Goal: Task Accomplishment & Management: Manage account settings

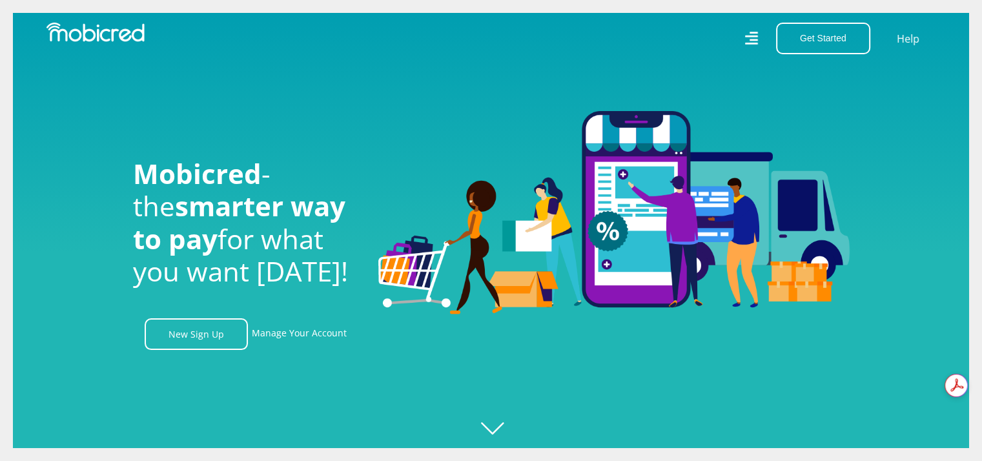
click at [282, 349] on link "Manage Your Account" at bounding box center [299, 334] width 95 height 32
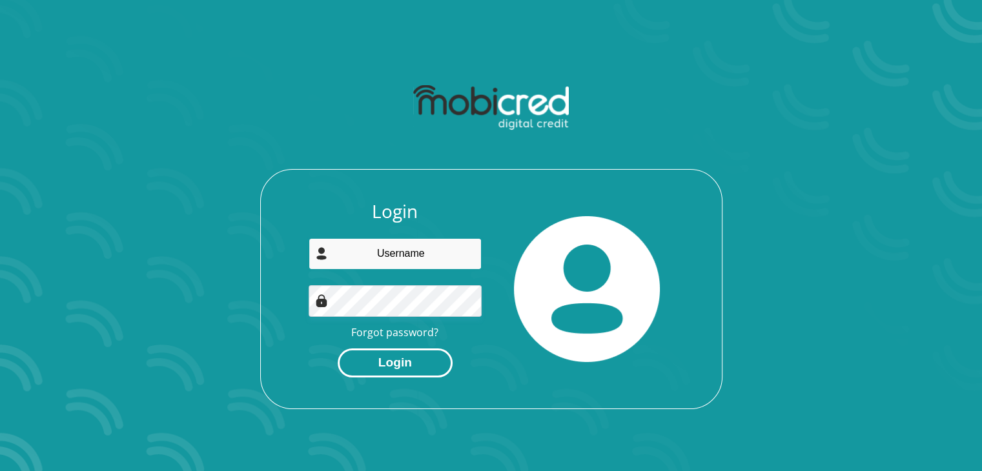
type input "sidlayilwanda@gmail.com"
click at [374, 367] on button "Login" at bounding box center [395, 363] width 115 height 29
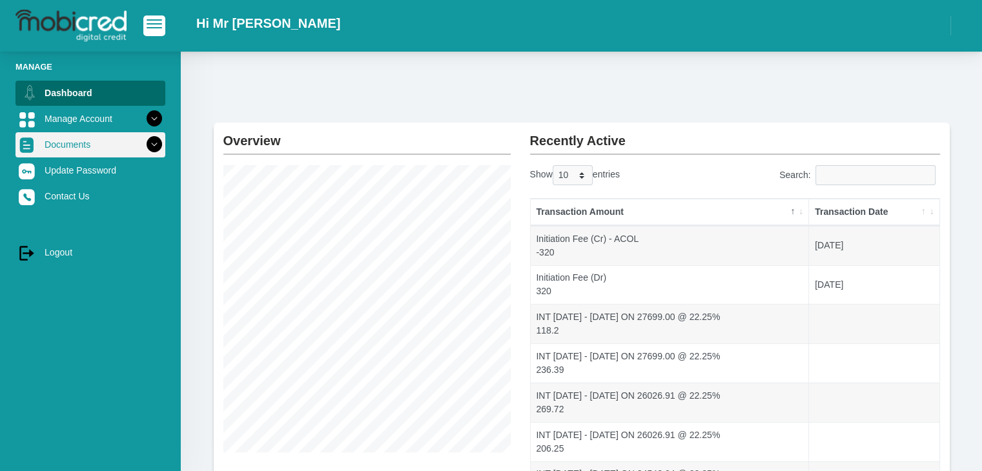
click at [145, 146] on icon at bounding box center [154, 145] width 22 height 22
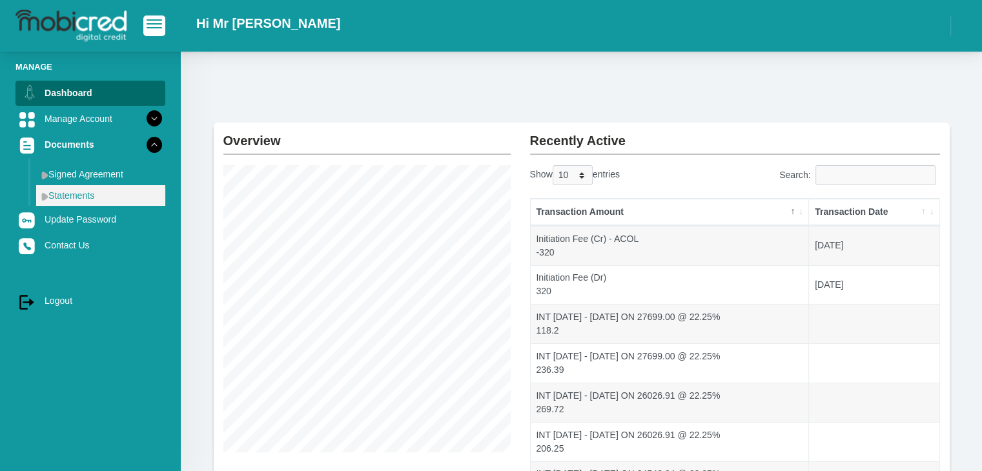
click at [106, 198] on link "Statements" at bounding box center [100, 195] width 129 height 21
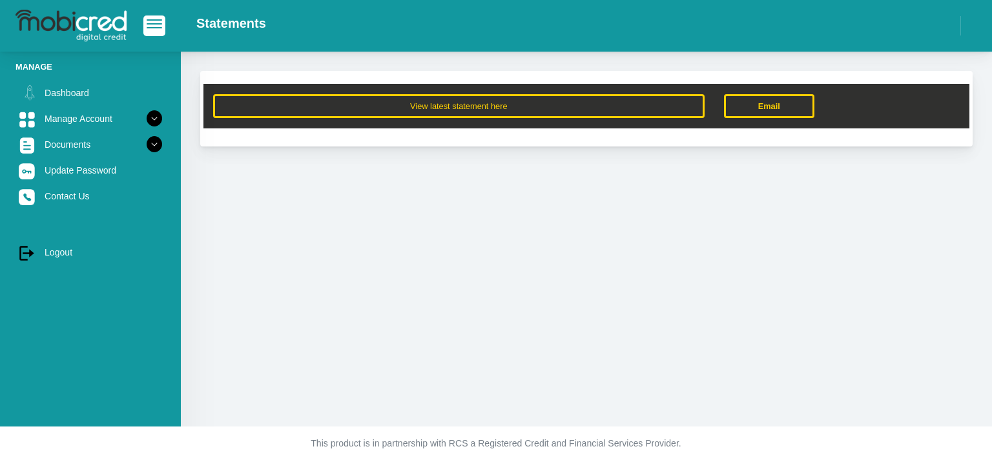
click at [416, 117] on div "View latest statement here Email" at bounding box center [586, 106] width 766 height 45
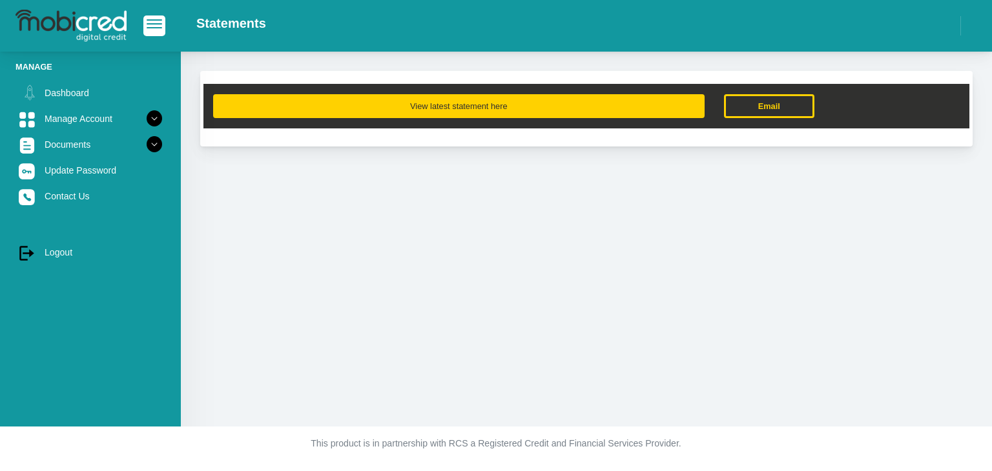
click at [418, 108] on button "View latest statement here" at bounding box center [458, 106] width 491 height 24
